Goal: Task Accomplishment & Management: Use online tool/utility

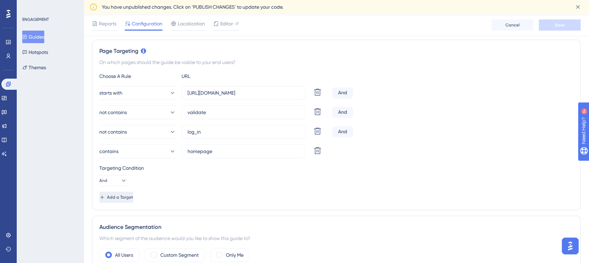
click at [133, 198] on span "Add a Target" at bounding box center [120, 198] width 26 height 6
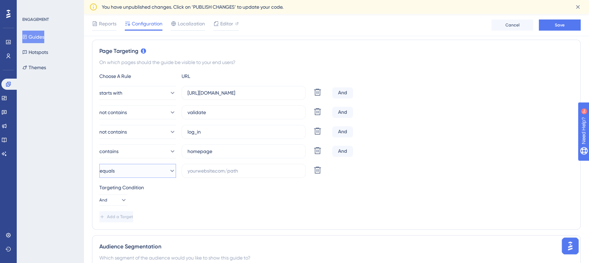
click at [170, 171] on button "equals" at bounding box center [137, 171] width 77 height 14
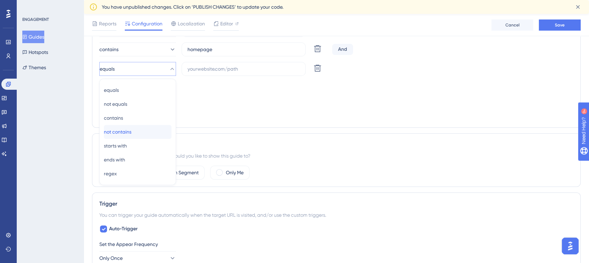
click at [131, 132] on span "not contains" at bounding box center [118, 132] width 28 height 8
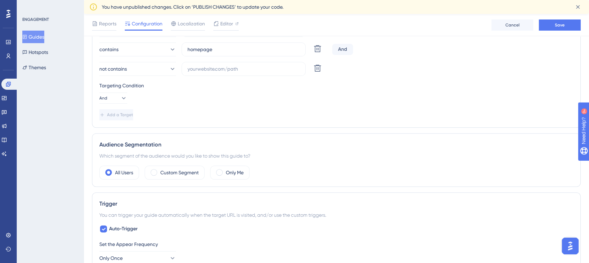
scroll to position [218, 0]
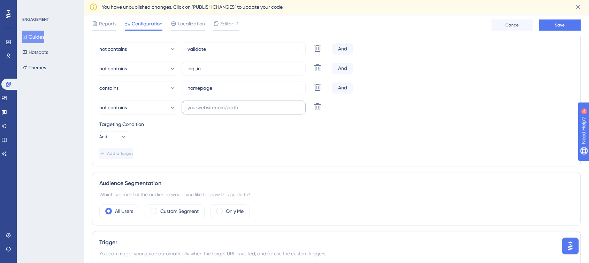
click at [243, 101] on label at bounding box center [244, 108] width 124 height 14
click at [243, 104] on input "text" at bounding box center [243, 108] width 112 height 8
type input "hub"
drag, startPoint x: 306, startPoint y: 140, endPoint x: 361, endPoint y: 130, distance: 55.9
click at [306, 140] on div "Targeting Condition And" at bounding box center [336, 131] width 474 height 22
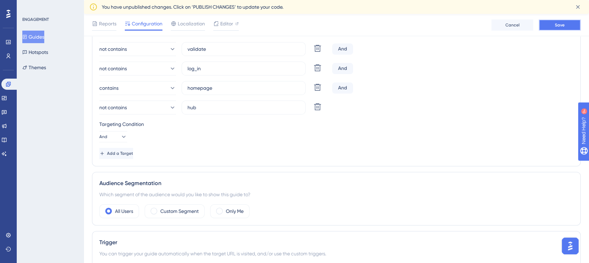
click at [562, 26] on span "Save" at bounding box center [560, 25] width 10 height 6
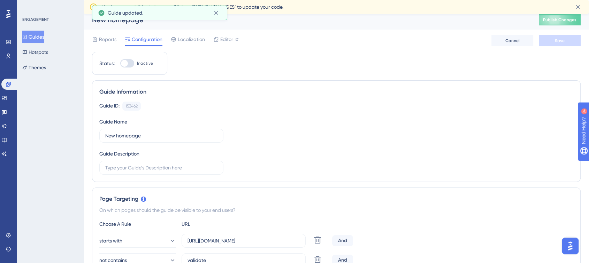
scroll to position [0, 0]
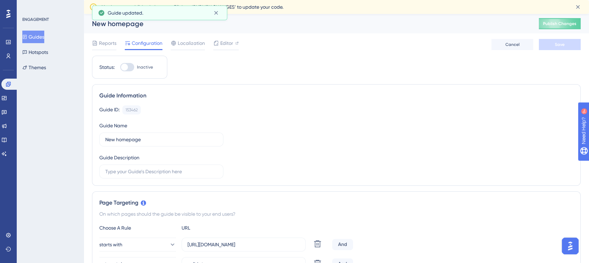
click at [360, 97] on div "Guide Information" at bounding box center [336, 96] width 474 height 8
